Goal: Transaction & Acquisition: Book appointment/travel/reservation

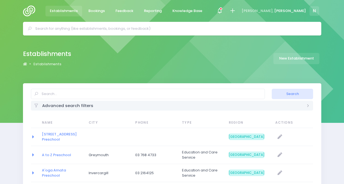
select select "20"
click at [220, 10] on span at bounding box center [219, 10] width 1 height 1
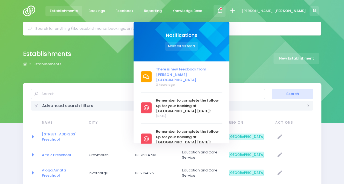
click at [222, 71] on span "There is new feedback from [PERSON_NAME][GEOGRAPHIC_DATA]." at bounding box center [189, 75] width 66 height 16
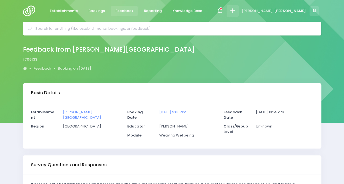
click at [235, 8] on icon at bounding box center [232, 11] width 6 height 6
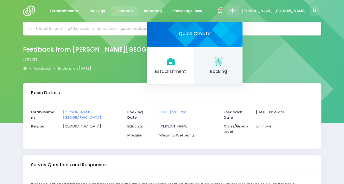
click at [238, 72] on span "Booking" at bounding box center [218, 72] width 39 height 6
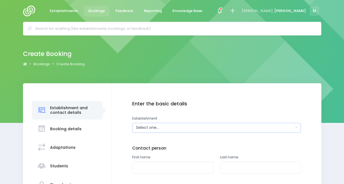
click at [154, 127] on div "Select one..." at bounding box center [214, 128] width 157 height 6
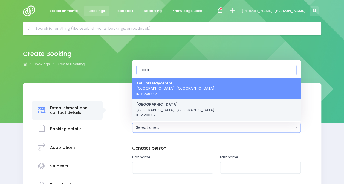
type input "Toka"
click at [171, 110] on span "Tokanui School Tokanui, South Island Region ID: e203152" at bounding box center [175, 110] width 78 height 16
select select "203152"
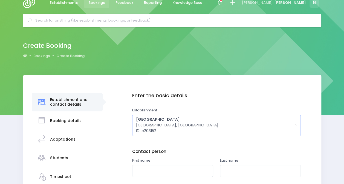
scroll to position [61, 0]
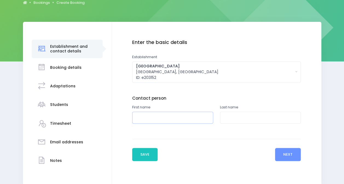
click at [171, 113] on input "text" at bounding box center [172, 118] width 81 height 12
type input "[PERSON_NAME]"
type input "m"
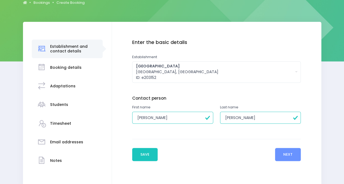
type input "McMullen"
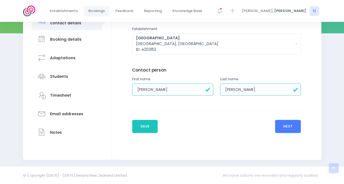
click at [288, 126] on button "Next" at bounding box center [288, 126] width 26 height 13
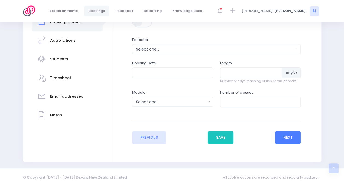
scroll to position [109, 0]
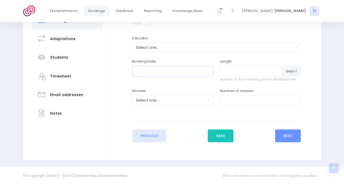
click at [168, 70] on input "text" at bounding box center [172, 71] width 81 height 10
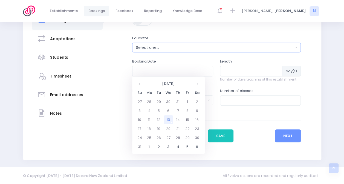
click at [159, 47] on div "Select one..." at bounding box center [214, 48] width 157 height 6
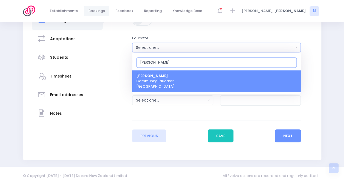
type input "[PERSON_NAME]"
click at [181, 78] on link "Nicky Young Community Educator South Island Region" at bounding box center [216, 82] width 168 height 22
select select "321155"
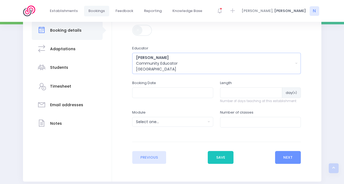
scroll to position [104, 0]
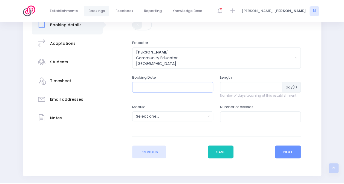
click at [174, 84] on input "text" at bounding box center [172, 87] width 81 height 10
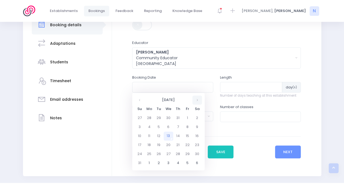
click at [200, 99] on th at bounding box center [197, 100] width 10 height 9
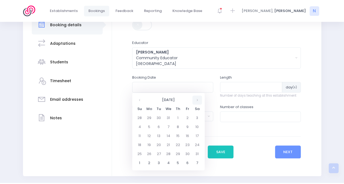
click at [200, 99] on th at bounding box center [197, 100] width 10 height 9
click at [139, 98] on th at bounding box center [140, 100] width 10 height 9
click at [170, 145] on td "18" at bounding box center [168, 145] width 10 height 9
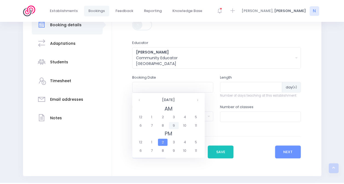
click at [173, 123] on span "9" at bounding box center [174, 125] width 10 height 7
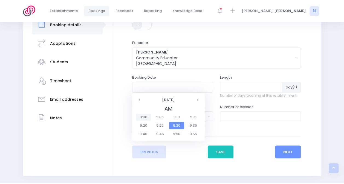
click at [147, 117] on span "9:00" at bounding box center [143, 117] width 15 height 7
type input "18/02/2026 09:00 AM"
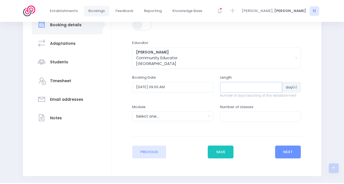
click at [258, 87] on input "number" at bounding box center [251, 87] width 62 height 10
type input "1"
click at [230, 114] on input "number" at bounding box center [260, 117] width 81 height 10
type input "3"
click at [190, 120] on button "Select one..." at bounding box center [172, 117] width 81 height 10
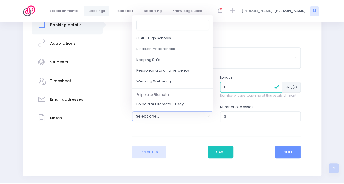
scroll to position [44, 0]
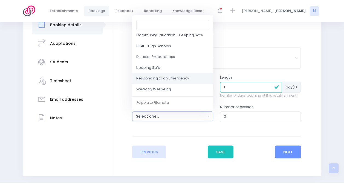
click at [183, 78] on span "Responding to an Emergency" at bounding box center [162, 78] width 53 height 5
select select "Responding to an Emergency"
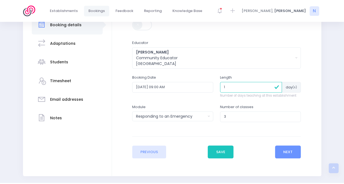
click at [250, 137] on div "Previous Save Next" at bounding box center [216, 147] width 168 height 22
click at [290, 153] on button "Next" at bounding box center [288, 152] width 26 height 13
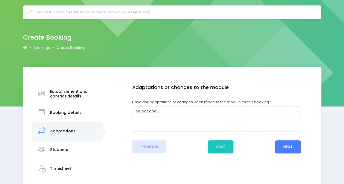
scroll to position [0, 0]
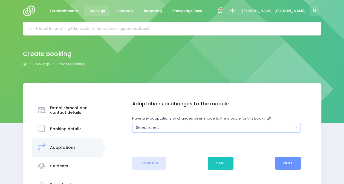
click at [214, 127] on div "Select one..." at bounding box center [214, 128] width 157 height 6
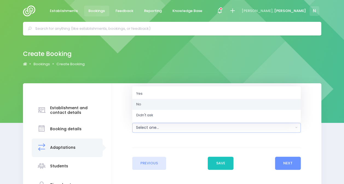
click at [175, 102] on link "No" at bounding box center [216, 104] width 168 height 11
select select "No"
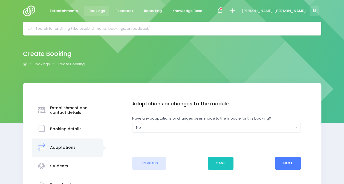
click at [291, 164] on button "Next" at bounding box center [288, 163] width 26 height 13
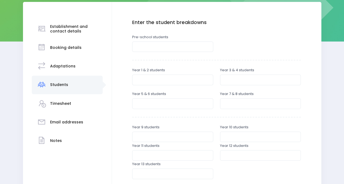
scroll to position [85, 0]
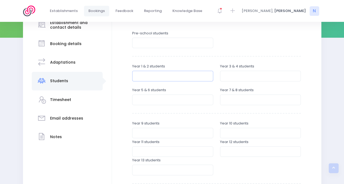
click at [168, 74] on input "number" at bounding box center [172, 76] width 81 height 10
type input "15"
click at [240, 77] on input "number" at bounding box center [260, 76] width 81 height 10
type input "15"
click at [163, 99] on input "number" at bounding box center [172, 100] width 81 height 10
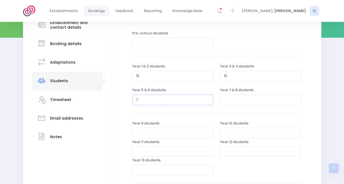
type input "7"
click at [235, 99] on input "number" at bounding box center [260, 100] width 81 height 10
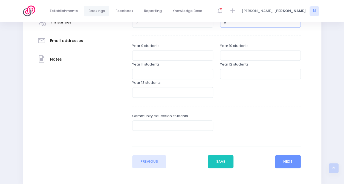
scroll to position [189, 0]
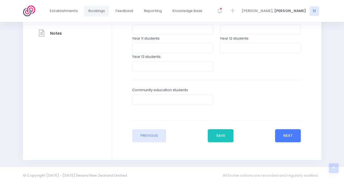
type input "8"
click at [288, 134] on button "Next" at bounding box center [288, 135] width 26 height 13
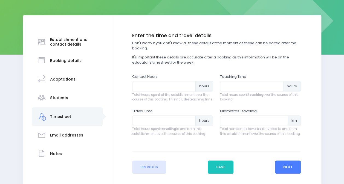
scroll to position [69, 0]
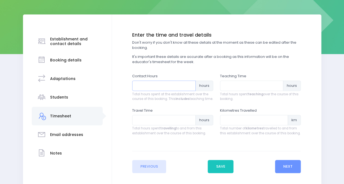
click at [166, 84] on input "number" at bounding box center [163, 86] width 63 height 10
click at [191, 84] on input "0.25" at bounding box center [163, 86] width 63 height 10
click at [191, 84] on input "0.5" at bounding box center [163, 86] width 63 height 10
click at [191, 84] on input "0.75" at bounding box center [163, 86] width 63 height 10
click at [191, 84] on input "1" at bounding box center [163, 86] width 63 height 10
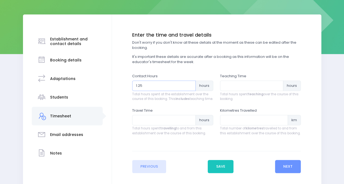
click at [191, 84] on input "1.25" at bounding box center [163, 86] width 63 height 10
click at [191, 84] on input "1.5" at bounding box center [163, 86] width 63 height 10
click at [191, 84] on input "1.75" at bounding box center [163, 86] width 63 height 10
click at [191, 84] on input "2" at bounding box center [163, 86] width 63 height 10
click at [191, 84] on input "2.25" at bounding box center [163, 86] width 63 height 10
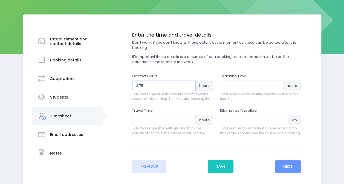
click at [191, 84] on input "2.75" at bounding box center [163, 86] width 63 height 10
click at [191, 84] on input "3" at bounding box center [163, 86] width 63 height 10
click at [191, 84] on input "3.25" at bounding box center [163, 86] width 63 height 10
click at [191, 84] on input "3.5" at bounding box center [163, 86] width 63 height 10
click at [191, 84] on input "3.75" at bounding box center [163, 86] width 63 height 10
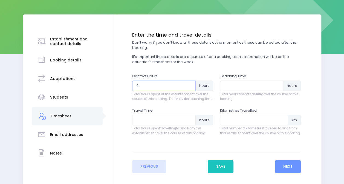
click at [191, 84] on input "4" at bounding box center [163, 86] width 63 height 10
click at [191, 84] on input "4.25" at bounding box center [163, 86] width 63 height 10
click at [182, 87] on input "4.25" at bounding box center [163, 86] width 63 height 10
click at [179, 89] on input "4.25" at bounding box center [163, 86] width 63 height 10
type input "4.5"
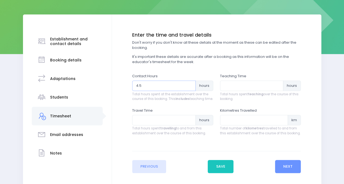
click at [190, 84] on input "4.5" at bounding box center [163, 86] width 63 height 10
click at [229, 85] on input "number" at bounding box center [251, 86] width 63 height 10
type input "3"
click at [177, 125] on input "number" at bounding box center [163, 120] width 63 height 10
click at [189, 122] on input "0.25" at bounding box center [163, 120] width 63 height 10
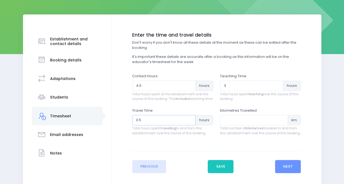
click at [189, 122] on input "0.5" at bounding box center [163, 120] width 63 height 10
click at [189, 122] on input "0.75" at bounding box center [163, 120] width 63 height 10
click at [189, 122] on input "1" at bounding box center [163, 120] width 63 height 10
click at [190, 124] on input "1.25" at bounding box center [163, 120] width 63 height 10
type input "1.5"
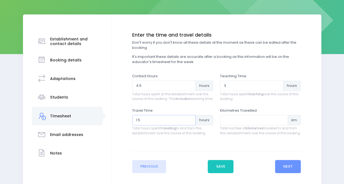
click at [190, 124] on input "1.5" at bounding box center [163, 120] width 63 height 10
click at [241, 124] on input "number" at bounding box center [254, 120] width 68 height 10
type input "110"
click at [290, 173] on button "Next" at bounding box center [288, 166] width 26 height 13
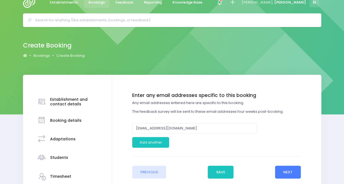
scroll to position [0, 0]
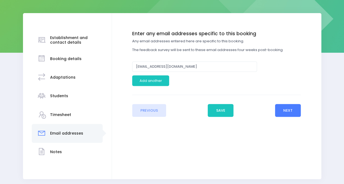
click at [293, 110] on button "Next" at bounding box center [288, 110] width 26 height 13
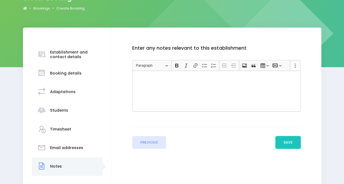
scroll to position [77, 0]
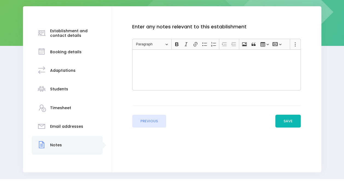
click at [290, 117] on button "Save" at bounding box center [288, 121] width 26 height 13
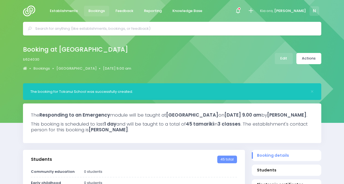
select select "5"
click at [285, 58] on link "Edit" at bounding box center [283, 58] width 18 height 11
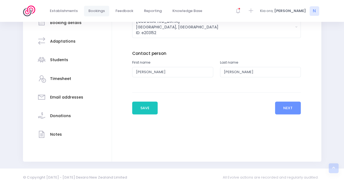
scroll to position [109, 0]
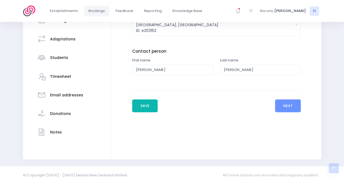
click at [145, 102] on button "Save" at bounding box center [145, 105] width 26 height 13
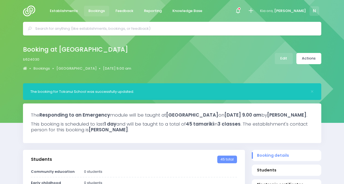
select select "5"
click at [286, 59] on link "Edit" at bounding box center [283, 58] width 18 height 11
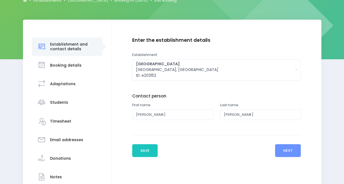
scroll to position [75, 0]
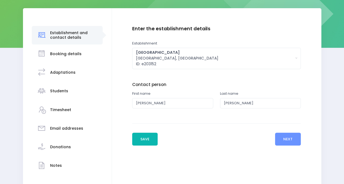
click at [142, 139] on button "Save" at bounding box center [145, 139] width 26 height 13
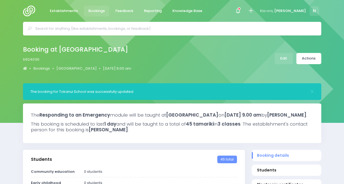
select select "5"
click at [314, 63] on link "Actions" at bounding box center [308, 58] width 25 height 11
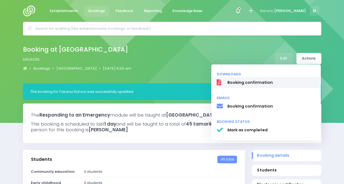
click at [248, 81] on span "Booking confirmation" at bounding box center [271, 83] width 88 height 6
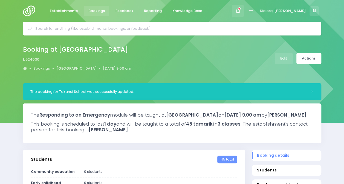
click at [238, 10] on span at bounding box center [237, 10] width 1 height 1
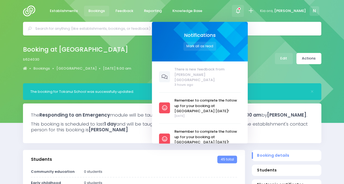
click at [141, 62] on div "Booking at [GEOGRAPHIC_DATA] b524030 Bookings [GEOGRAPHIC_DATA] [DATE] 9.00 am" at bounding box center [172, 58] width 312 height 29
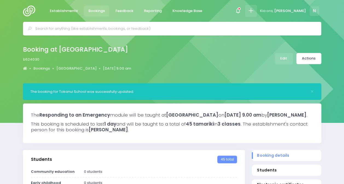
click at [254, 9] on icon at bounding box center [250, 11] width 6 height 6
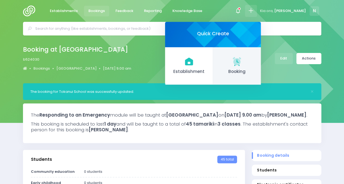
click at [260, 68] on link "Booking" at bounding box center [237, 66] width 48 height 38
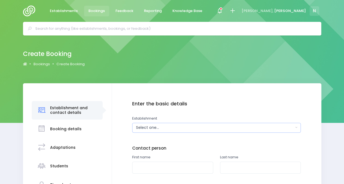
click at [153, 128] on div "Select one..." at bounding box center [214, 128] width 157 height 6
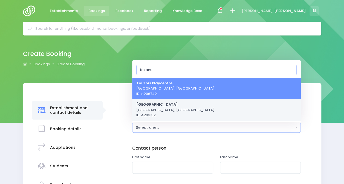
type input "tokanu"
click at [168, 114] on span "Tokanui School Tokanui, South Island Region ID: e203152" at bounding box center [175, 110] width 78 height 16
select select "203152"
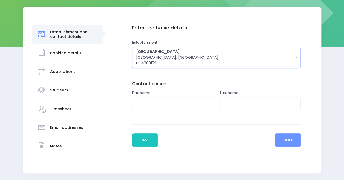
scroll to position [77, 0]
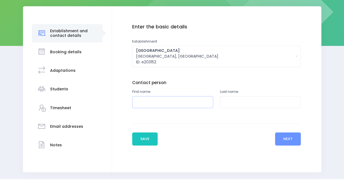
click at [156, 98] on input "text" at bounding box center [172, 102] width 81 height 12
type input "Tina"
type input "McMullen"
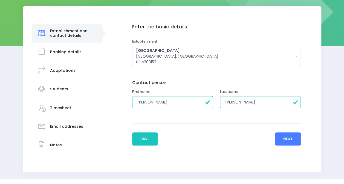
click at [297, 141] on button "Next" at bounding box center [288, 139] width 26 height 13
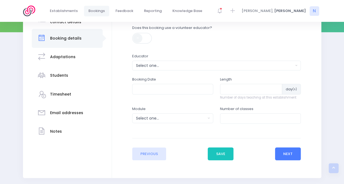
scroll to position [91, 0]
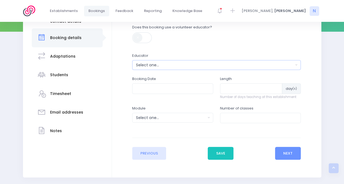
click at [189, 67] on div "Select one..." at bounding box center [214, 65] width 157 height 6
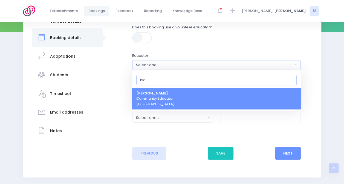
type input "nic"
click at [166, 101] on span "Nicky Young Community Educator South Island Region" at bounding box center [155, 99] width 38 height 16
select select "321155"
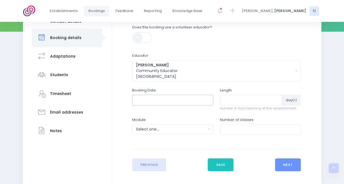
click at [159, 97] on input "text" at bounding box center [172, 100] width 81 height 10
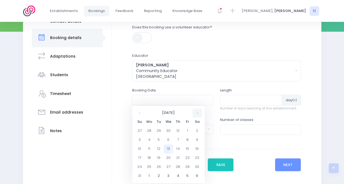
click at [199, 112] on th at bounding box center [197, 113] width 10 height 9
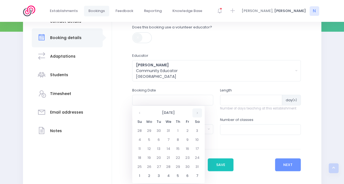
click at [199, 112] on th at bounding box center [197, 113] width 10 height 9
click at [140, 113] on th at bounding box center [140, 113] width 10 height 9
click at [159, 167] on td "24" at bounding box center [159, 167] width 10 height 9
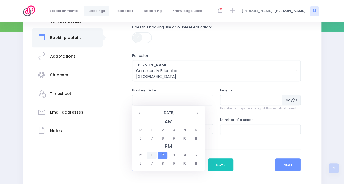
click at [151, 154] on span "1" at bounding box center [152, 155] width 10 height 7
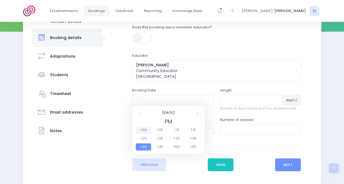
click at [146, 128] on span "1:00" at bounding box center [143, 130] width 15 height 7
type input "24/02/2026 01:00 PM"
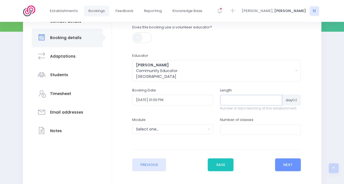
click at [252, 103] on input "number" at bounding box center [251, 100] width 62 height 10
type input "6"
click at [181, 130] on div "Select one..." at bounding box center [171, 130] width 70 height 6
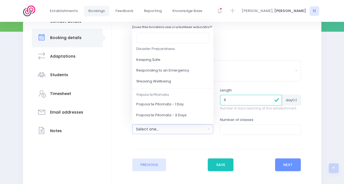
scroll to position [67, 0]
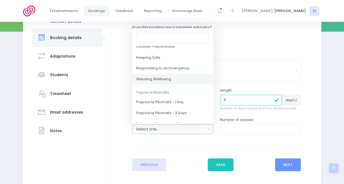
click at [163, 79] on span "Weaving Wellbeing" at bounding box center [153, 79] width 35 height 5
select select "Weaving Wellbeing"
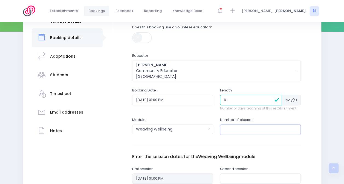
click at [262, 130] on input "number" at bounding box center [260, 129] width 81 height 10
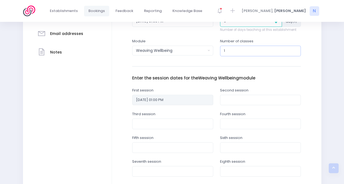
scroll to position [171, 0]
type input "1"
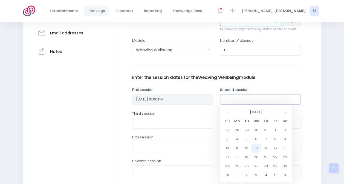
click at [245, 97] on input "text" at bounding box center [260, 99] width 81 height 10
click at [289, 116] on th at bounding box center [285, 112] width 10 height 9
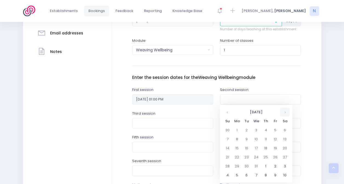
click at [289, 116] on th at bounding box center [285, 112] width 10 height 9
click at [230, 112] on th at bounding box center [227, 112] width 10 height 9
click at [247, 174] on td "3" at bounding box center [246, 175] width 10 height 9
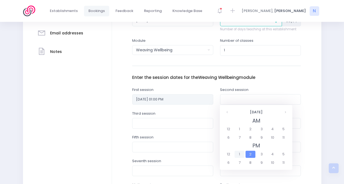
click at [239, 153] on span "1" at bounding box center [239, 154] width 10 height 7
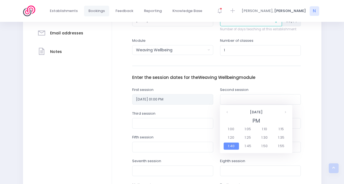
click at [239, 153] on div "3 March 2026 PM 1:00 1:05 1:10 1:15 1:20 1:25 1:30 1:35 1:40 1:45 1:50 1:55 Tod…" at bounding box center [255, 129] width 72 height 49
click at [232, 127] on span "1:00" at bounding box center [230, 129] width 15 height 7
type input "03/03/2026 01:00 PM"
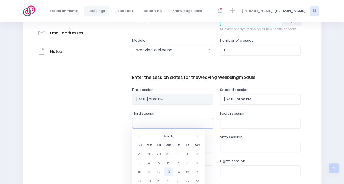
click at [170, 124] on input "text" at bounding box center [172, 123] width 81 height 10
click at [197, 134] on th at bounding box center [197, 135] width 10 height 9
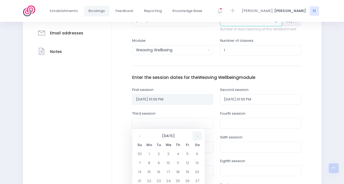
click at [197, 134] on th at bounding box center [197, 135] width 10 height 9
click at [197, 136] on th at bounding box center [197, 135] width 10 height 9
click at [159, 172] on td "10" at bounding box center [159, 172] width 10 height 9
click at [153, 181] on span "1" at bounding box center [152, 178] width 10 height 7
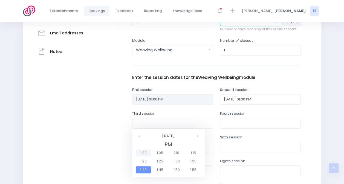
click at [143, 154] on span "1:00" at bounding box center [143, 153] width 15 height 7
type input "10/03/2026 01:00 PM"
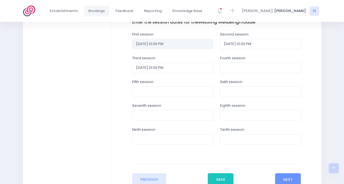
scroll to position [229, 0]
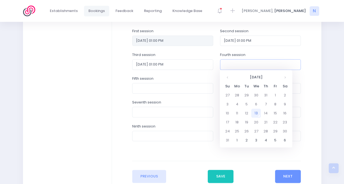
click at [245, 66] on input "text" at bounding box center [260, 64] width 81 height 10
click at [287, 78] on th at bounding box center [285, 77] width 10 height 9
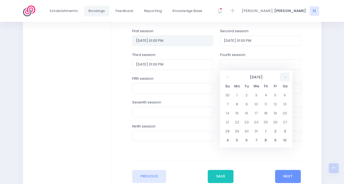
click at [287, 78] on th at bounding box center [285, 77] width 10 height 9
click at [247, 130] on td "24" at bounding box center [246, 131] width 10 height 9
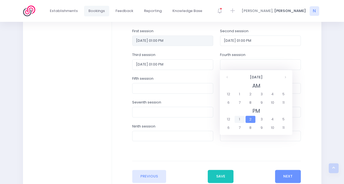
click at [239, 118] on span "1" at bounding box center [239, 119] width 10 height 7
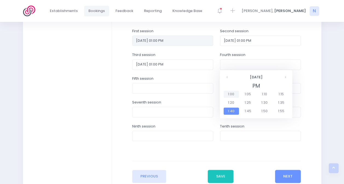
click at [234, 94] on span "1:00" at bounding box center [230, 94] width 15 height 7
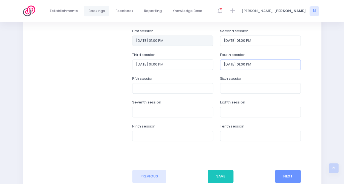
click at [253, 67] on input "24/03/2026 01:00 PM" at bounding box center [260, 64] width 81 height 10
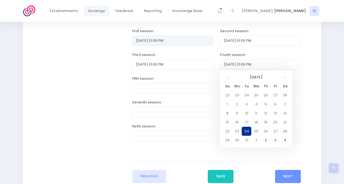
click at [249, 131] on td "24" at bounding box center [246, 131] width 10 height 9
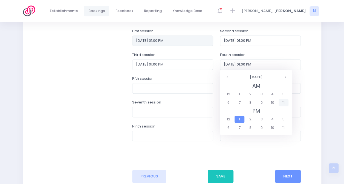
click at [281, 103] on span "11" at bounding box center [283, 102] width 10 height 7
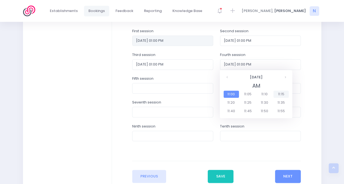
click at [281, 94] on span "11:15" at bounding box center [280, 94] width 15 height 7
type input "24/03/2026 11:15 AM"
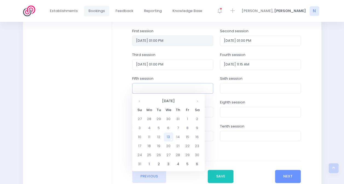
click at [172, 87] on input "text" at bounding box center [172, 88] width 81 height 10
click at [199, 100] on th at bounding box center [197, 100] width 10 height 9
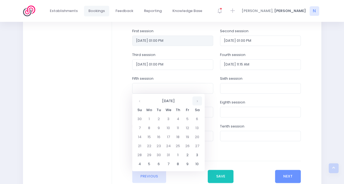
click at [199, 100] on th at bounding box center [197, 100] width 10 height 9
click at [159, 155] on td "24" at bounding box center [159, 155] width 10 height 9
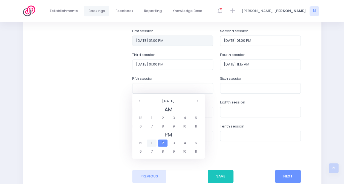
click at [153, 143] on span "1" at bounding box center [152, 143] width 10 height 7
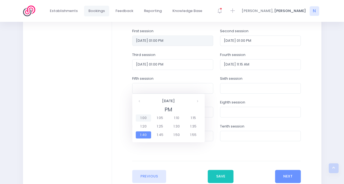
click at [145, 119] on span "1:00" at bounding box center [143, 118] width 15 height 7
type input "24/03/2026 01:00 PM"
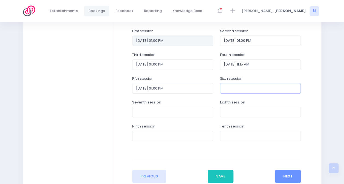
click at [227, 86] on input "text" at bounding box center [260, 88] width 81 height 10
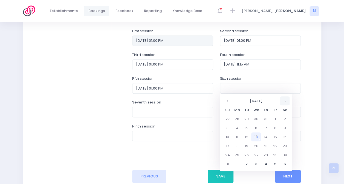
click at [286, 100] on th at bounding box center [285, 100] width 10 height 9
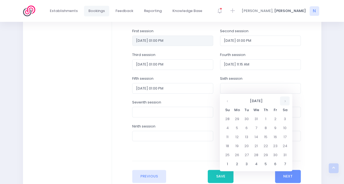
click at [286, 100] on th at bounding box center [285, 100] width 10 height 9
click at [248, 162] on td "31" at bounding box center [246, 164] width 10 height 9
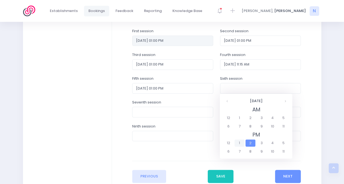
click at [241, 142] on span "1" at bounding box center [239, 143] width 10 height 7
click at [241, 142] on div "31 March 2026 PM 1:00 1:05 1:10 1:15 1:20 1:25 1:30 1:35 1:40 1:45 1:50 1:55 To…" at bounding box center [255, 118] width 72 height 49
click at [233, 116] on span "1:00" at bounding box center [230, 118] width 15 height 7
type input "31/03/2026 01:00 PM"
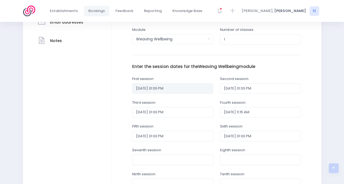
scroll to position [270, 0]
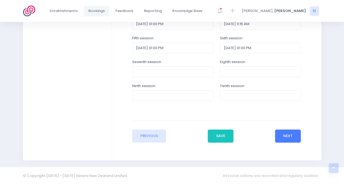
click at [286, 135] on button "Next" at bounding box center [288, 136] width 26 height 13
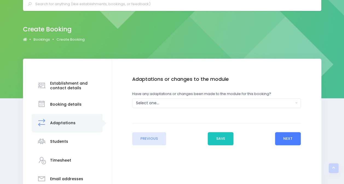
scroll to position [0, 0]
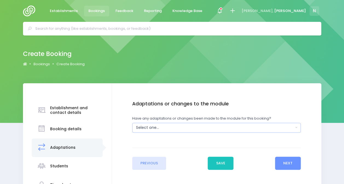
click at [217, 127] on div "Select one..." at bounding box center [214, 128] width 157 height 6
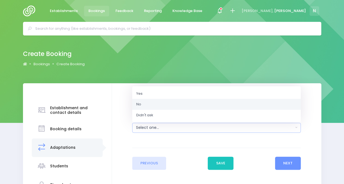
click at [156, 104] on link "No" at bounding box center [216, 104] width 168 height 11
select select "No"
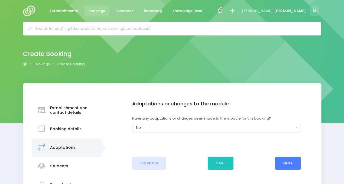
click at [284, 163] on button "Next" at bounding box center [288, 163] width 26 height 13
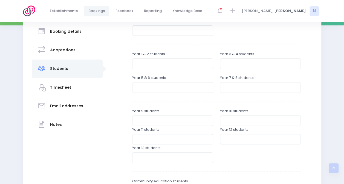
scroll to position [99, 0]
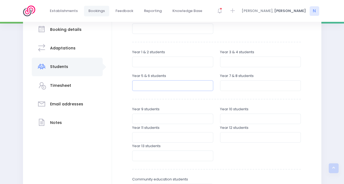
click at [189, 86] on input "number" at bounding box center [172, 85] width 81 height 10
click at [232, 86] on input "number" at bounding box center [260, 85] width 81 height 10
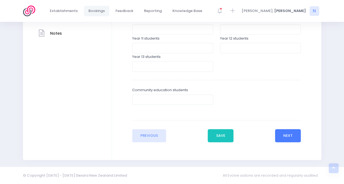
type input "15"
click at [288, 135] on button "Next" at bounding box center [288, 135] width 26 height 13
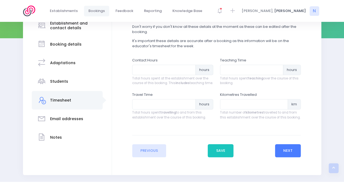
scroll to position [92, 0]
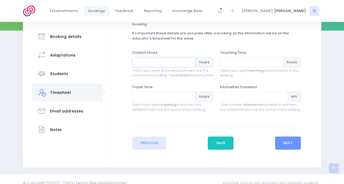
drag, startPoint x: 162, startPoint y: 60, endPoint x: 167, endPoint y: 58, distance: 5.4
click at [167, 58] on input "number" at bounding box center [163, 62] width 63 height 10
type input "6"
click at [151, 63] on input "6" at bounding box center [163, 62] width 63 height 10
type input "7"
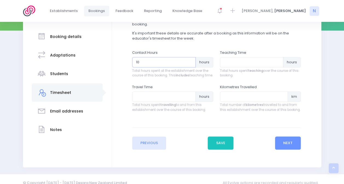
type input "10"
click at [248, 63] on input "number" at bounding box center [251, 62] width 63 height 10
type input "6"
click at [161, 65] on input "10" at bounding box center [163, 62] width 63 height 10
type input "1"
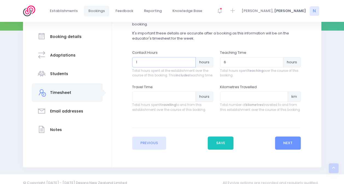
type input "10"
click at [159, 102] on input "number" at bounding box center [163, 97] width 63 height 10
click at [189, 99] on input "0.25" at bounding box center [163, 97] width 63 height 10
click at [189, 99] on input "0.5" at bounding box center [163, 97] width 63 height 10
click at [189, 99] on input "0.75" at bounding box center [163, 97] width 63 height 10
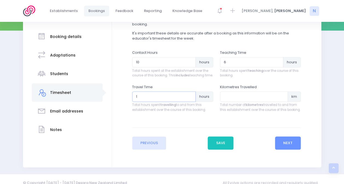
click at [189, 99] on input "1" at bounding box center [163, 97] width 63 height 10
click at [189, 99] on input "1.25" at bounding box center [163, 97] width 63 height 10
type input "1"
type input "6"
click at [252, 102] on input "number" at bounding box center [254, 97] width 68 height 10
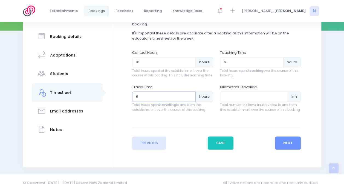
click at [157, 102] on input "6" at bounding box center [163, 97] width 63 height 10
type input "8"
click at [236, 100] on input "number" at bounding box center [254, 97] width 68 height 10
type input "550"
click at [294, 150] on button "Next" at bounding box center [288, 143] width 26 height 13
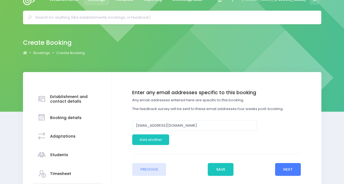
scroll to position [0, 0]
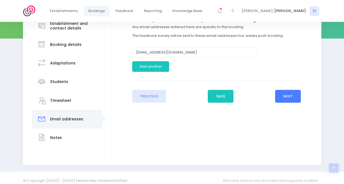
click at [290, 97] on button "Next" at bounding box center [288, 96] width 26 height 13
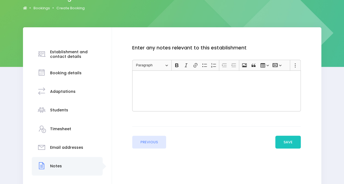
scroll to position [90, 0]
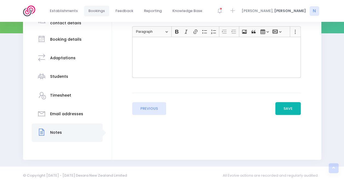
click at [291, 106] on button "Save" at bounding box center [288, 108] width 26 height 13
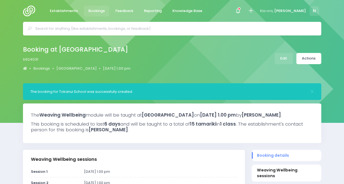
select select "5"
click at [309, 60] on link "Actions" at bounding box center [308, 58] width 25 height 11
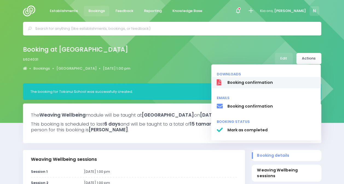
click at [245, 84] on span "Booking confirmation" at bounding box center [271, 83] width 88 height 6
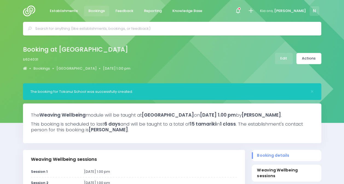
click at [168, 74] on div "Booking at [GEOGRAPHIC_DATA] b524031 Bookings [GEOGRAPHIC_DATA] [DATE] 1.00 pm" at bounding box center [172, 60] width 344 height 48
